Goal: Find specific page/section: Find specific page/section

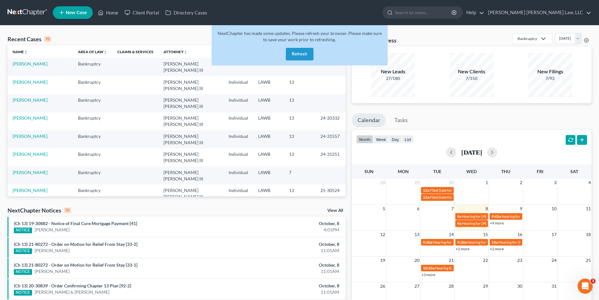
click at [298, 54] on button "Refresh" at bounding box center [300, 54] width 28 height 13
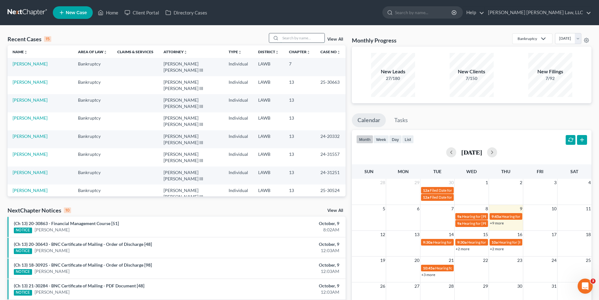
click at [299, 41] on input "search" at bounding box center [303, 37] width 44 height 9
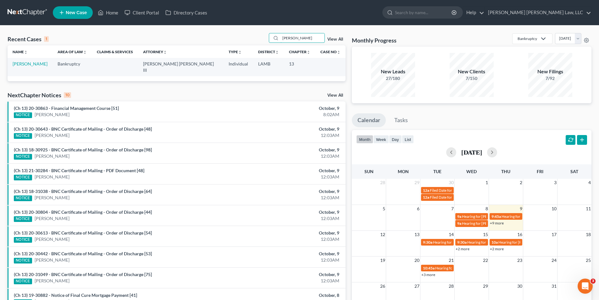
type input "billeaud"
click at [36, 65] on link "Billeaud, Michelle" at bounding box center [30, 63] width 35 height 5
